Goal: Check status: Check status

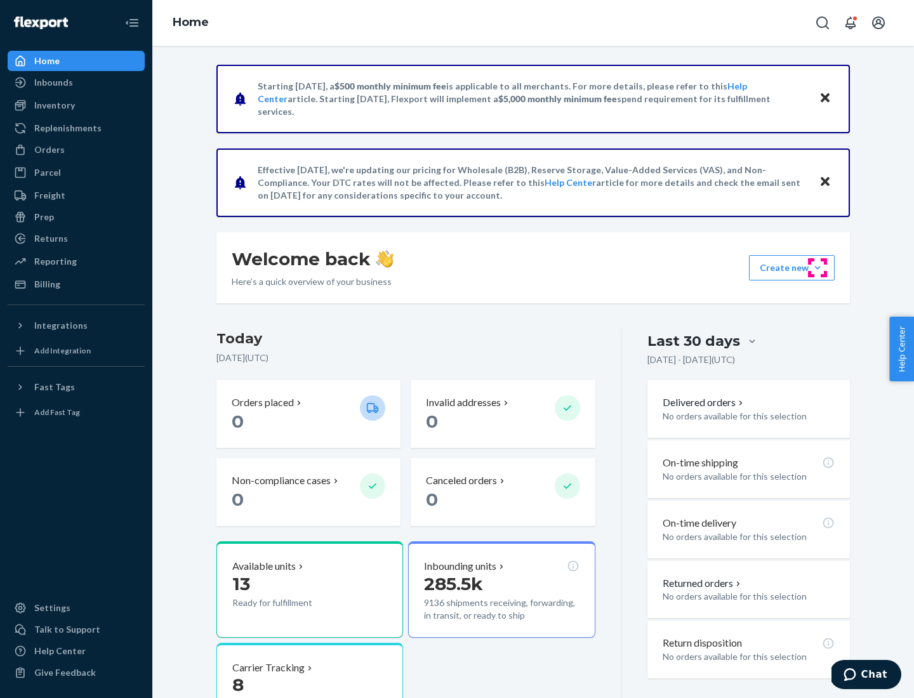
click at [818, 268] on button "Create new Create new inbound Create new order Create new product" at bounding box center [792, 267] width 86 height 25
click at [53, 83] on div "Inbounds" at bounding box center [53, 82] width 39 height 13
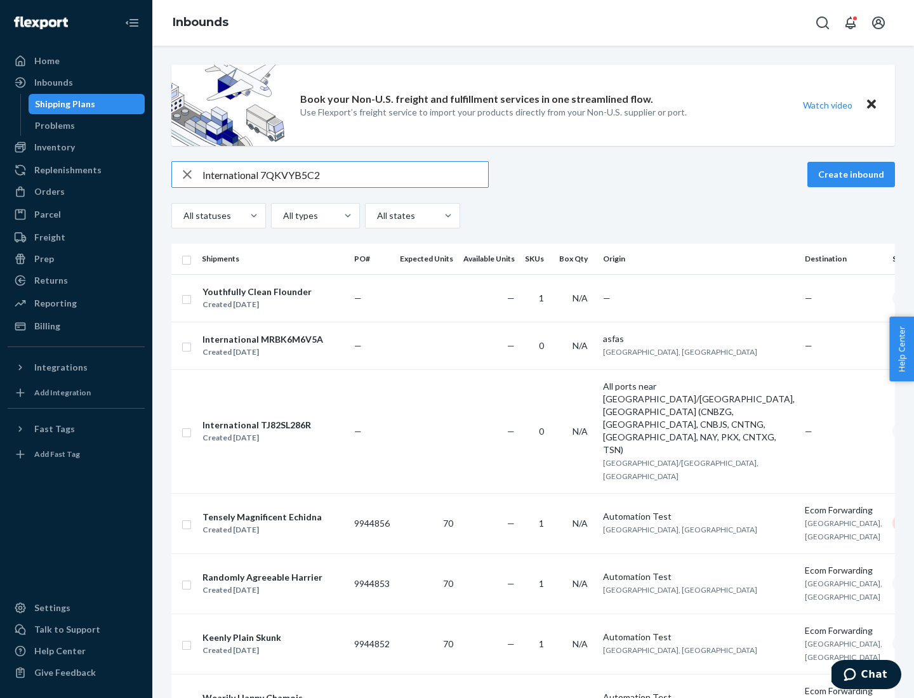
type input "International 7QKVYB5C29"
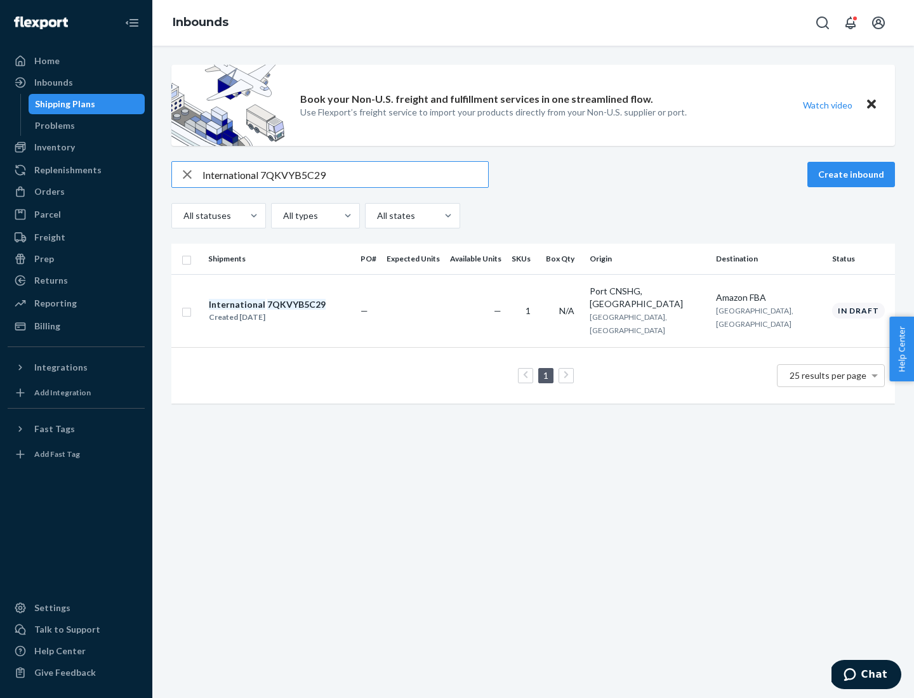
click at [289, 311] on div "Created [DATE]" at bounding box center [267, 317] width 117 height 13
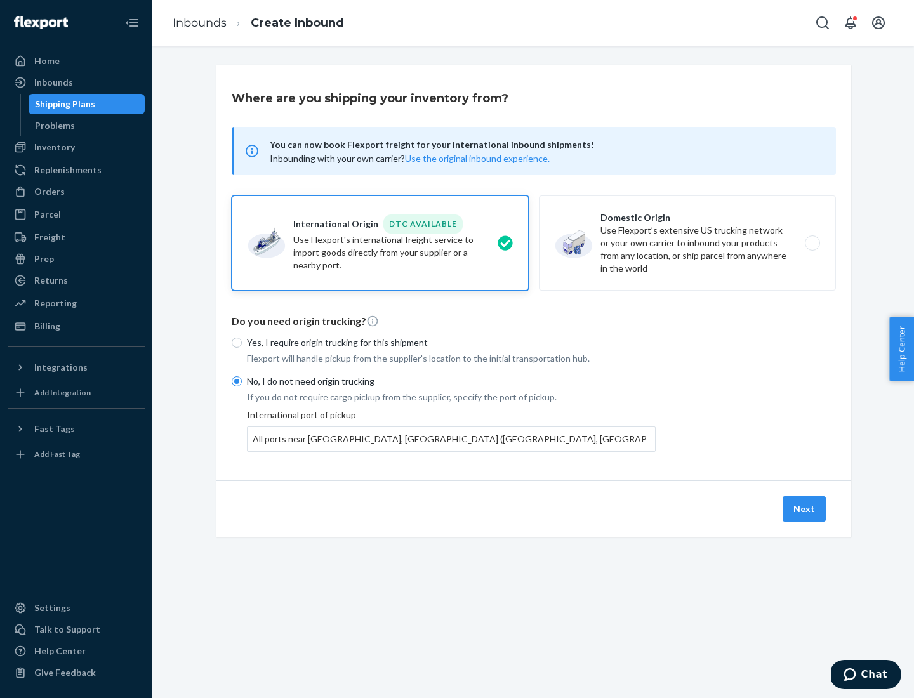
click at [805, 508] on button "Next" at bounding box center [804, 508] width 43 height 25
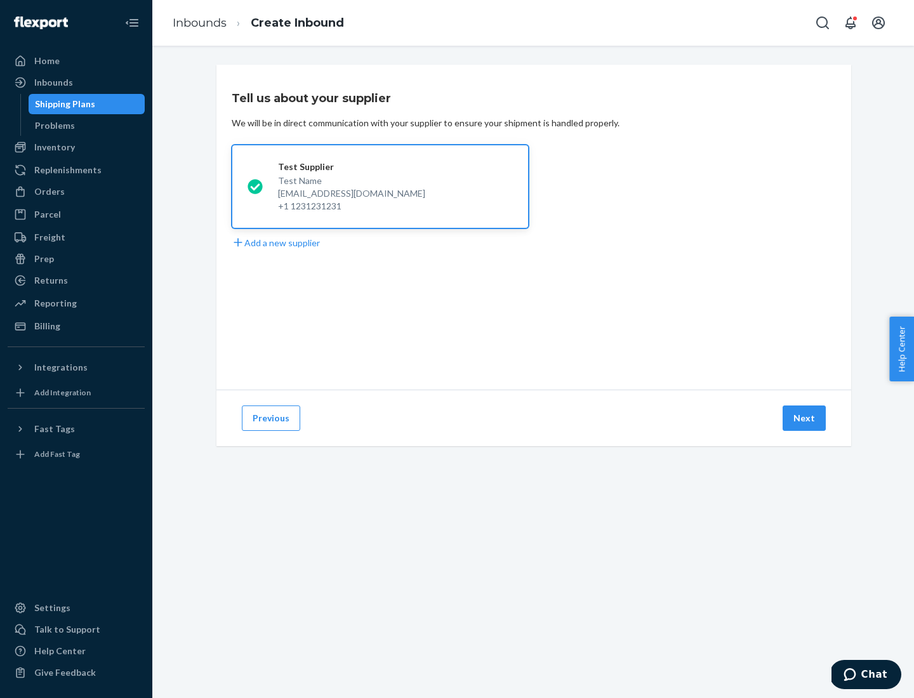
click at [805, 418] on button "Next" at bounding box center [804, 418] width 43 height 25
